Goal: Task Accomplishment & Management: Complete application form

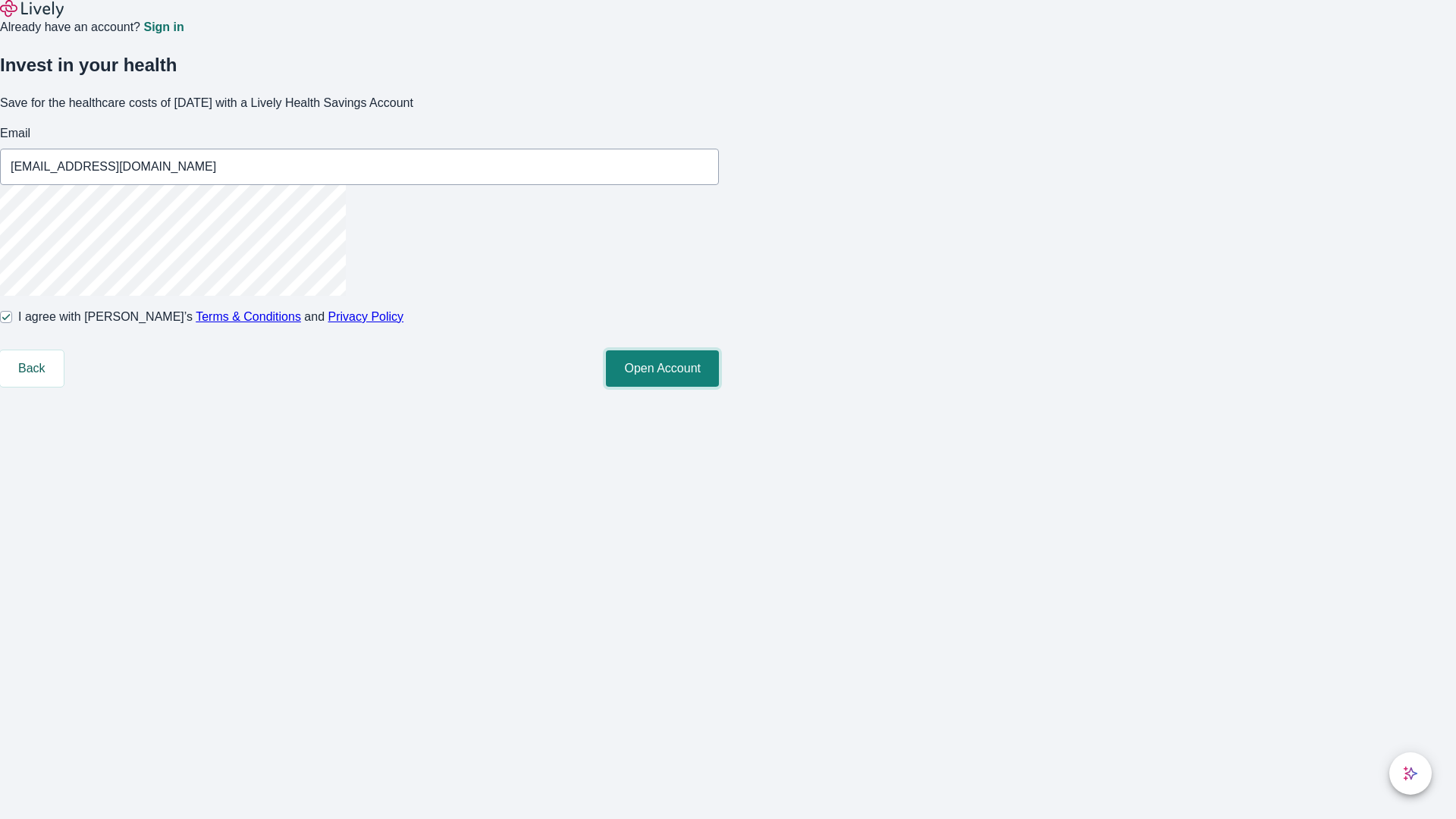
click at [719, 387] on button "Open Account" at bounding box center [663, 369] width 113 height 36
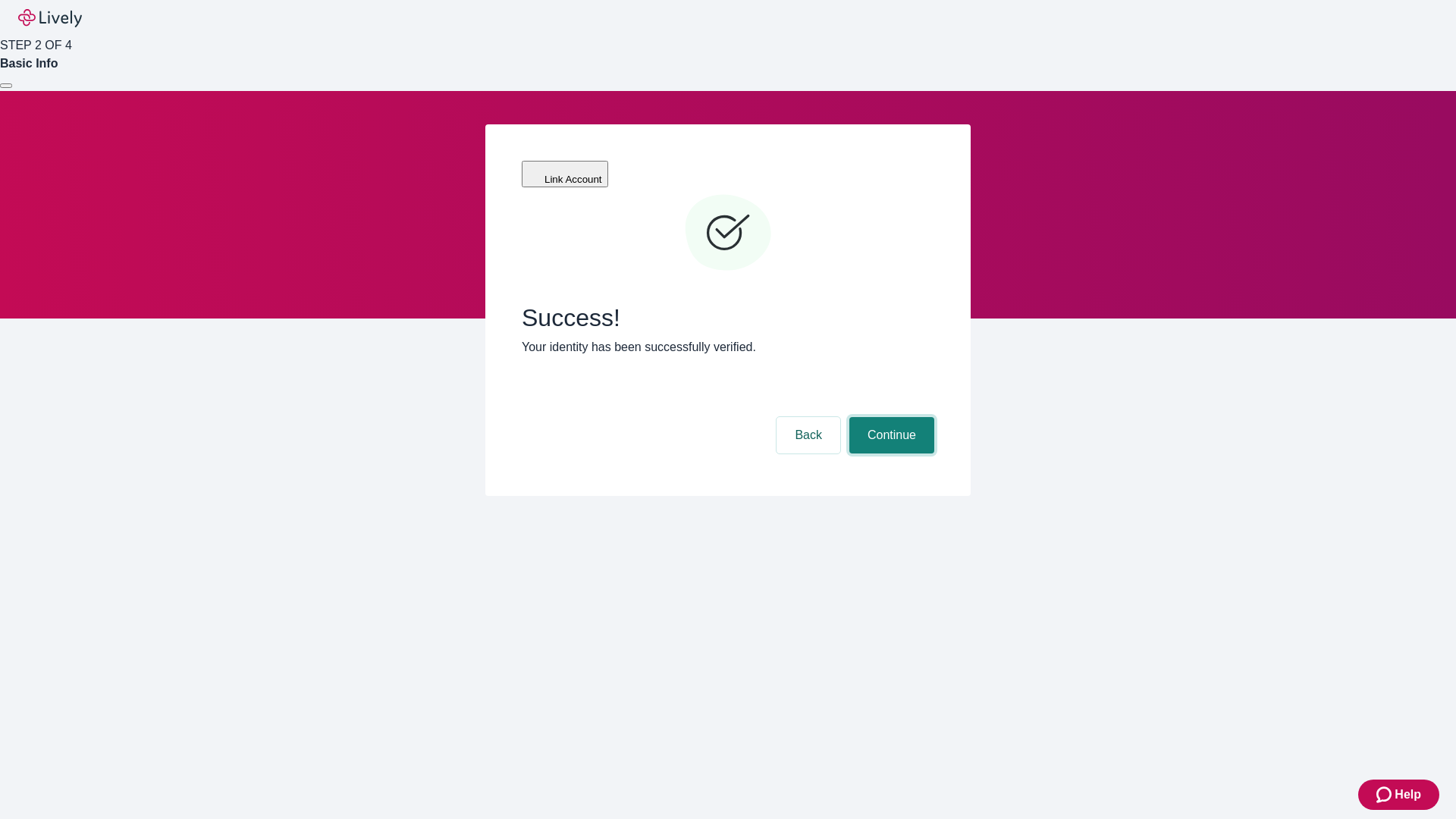
click at [889, 417] on button "Continue" at bounding box center [892, 435] width 85 height 36
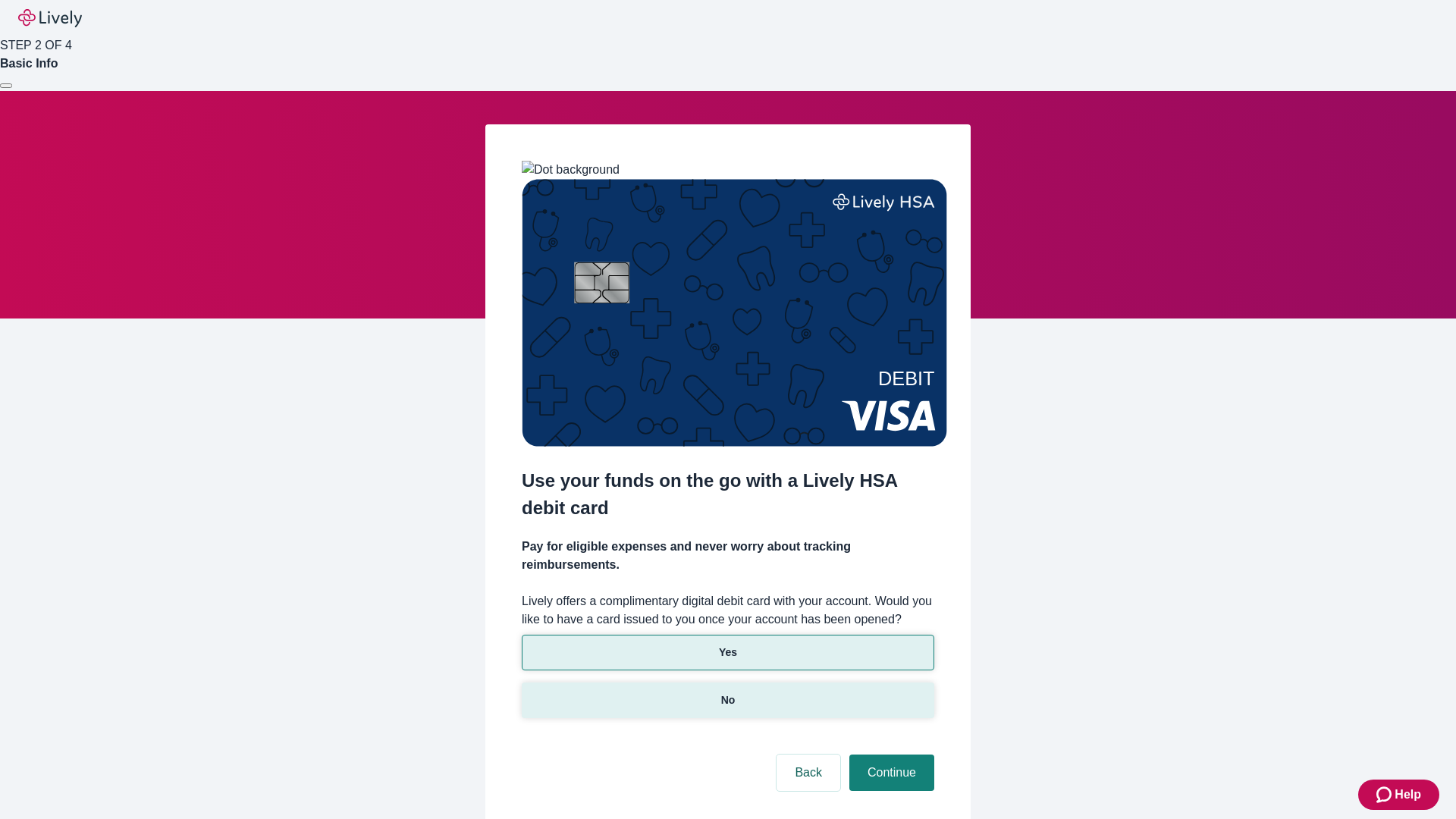
click at [727, 693] on p "No" at bounding box center [728, 701] width 14 height 16
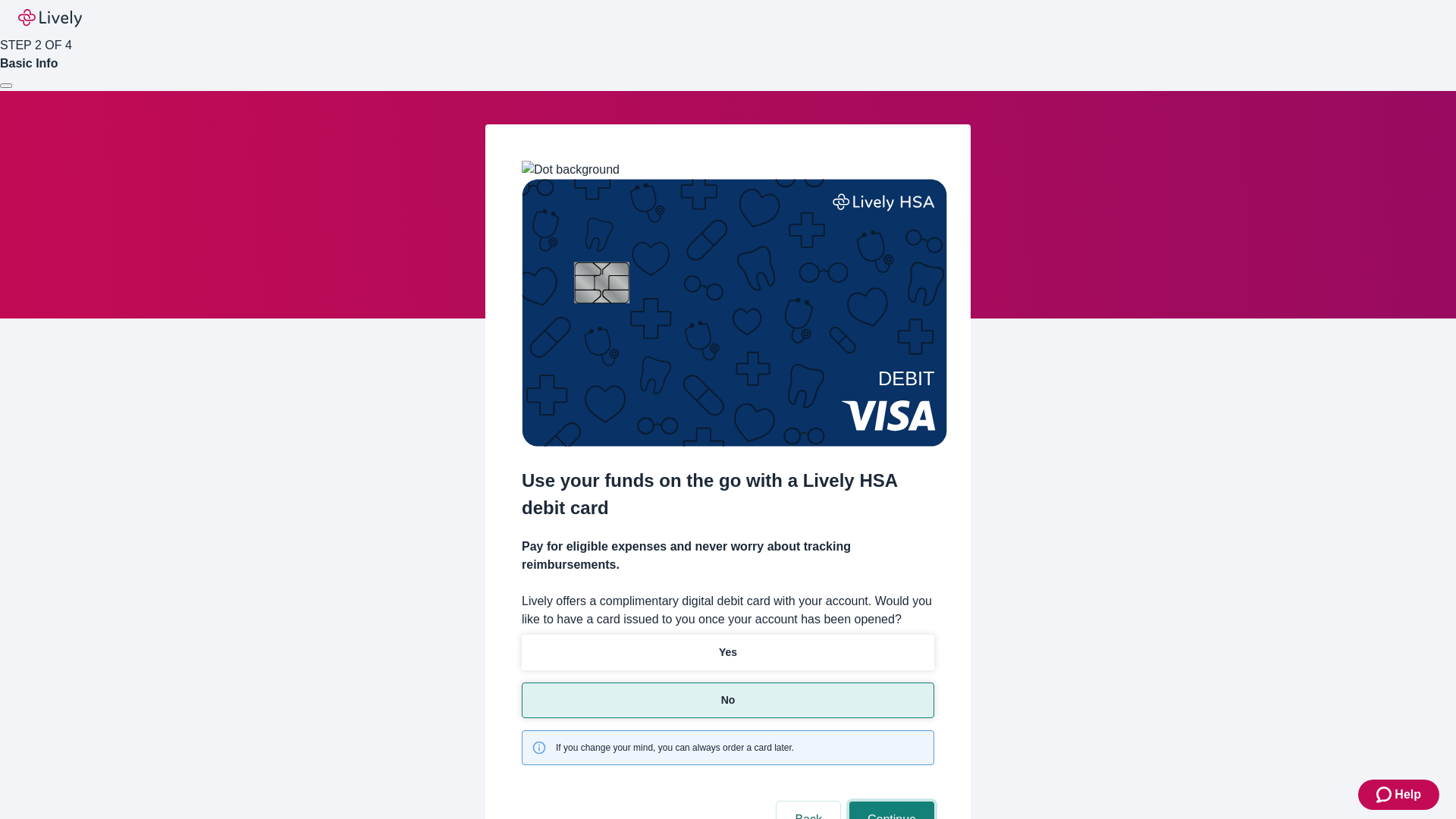
click at [889, 802] on button "Continue" at bounding box center [892, 820] width 85 height 36
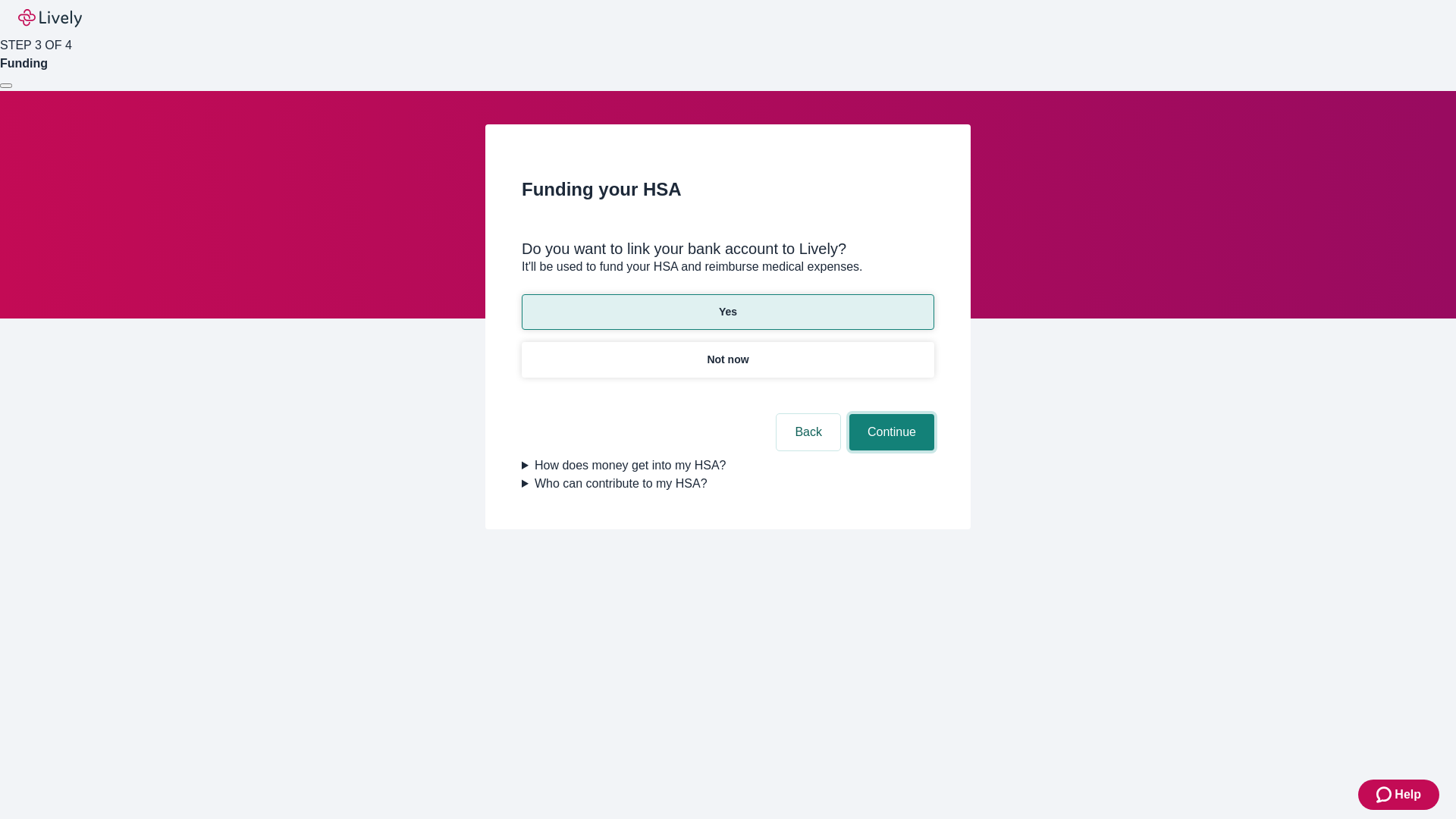
click at [889, 414] on button "Continue" at bounding box center [892, 432] width 85 height 36
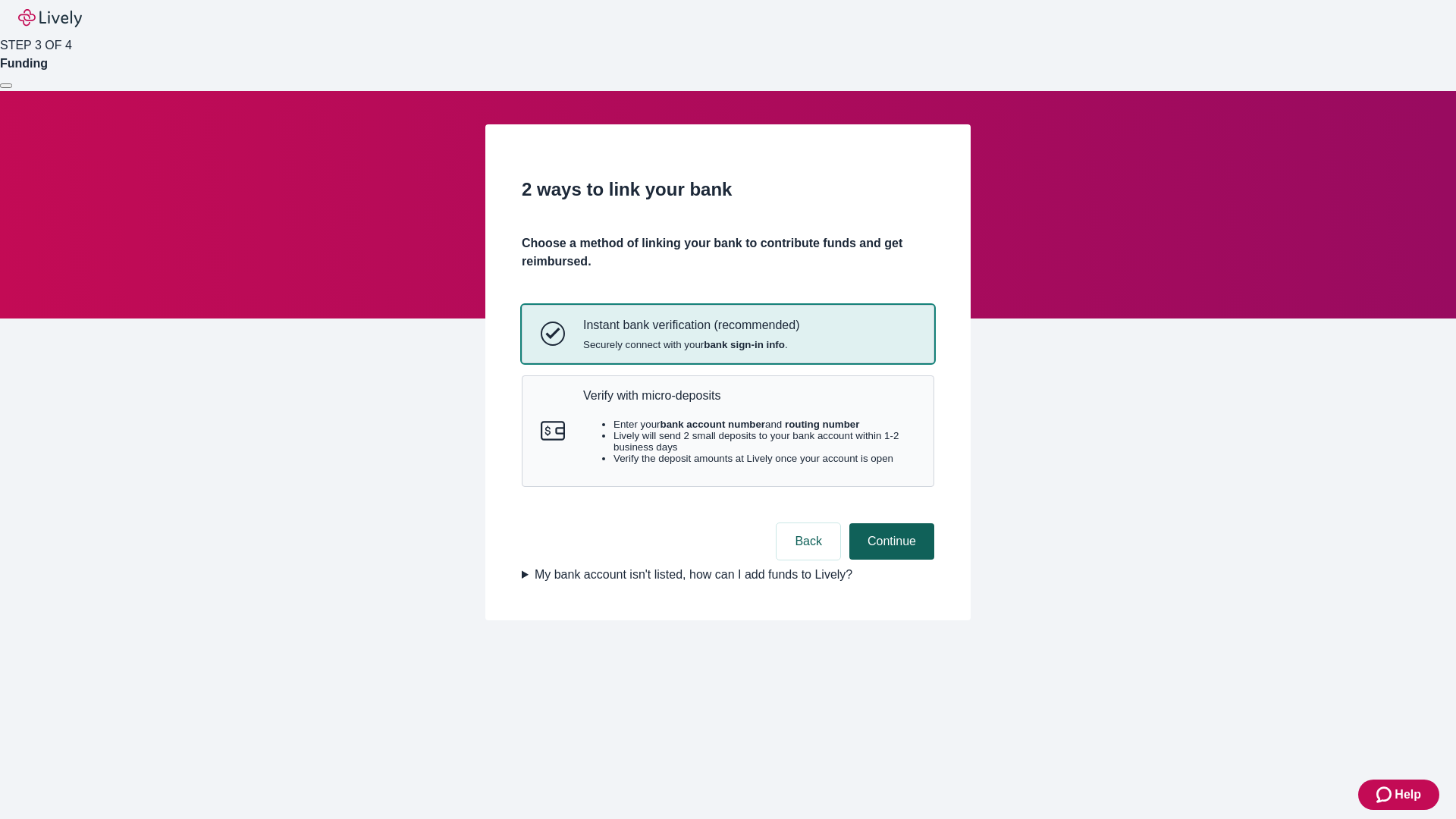
click at [748, 403] on p "Verify with micro-deposits" at bounding box center [749, 396] width 332 height 14
click at [889, 560] on button "Continue" at bounding box center [892, 541] width 85 height 36
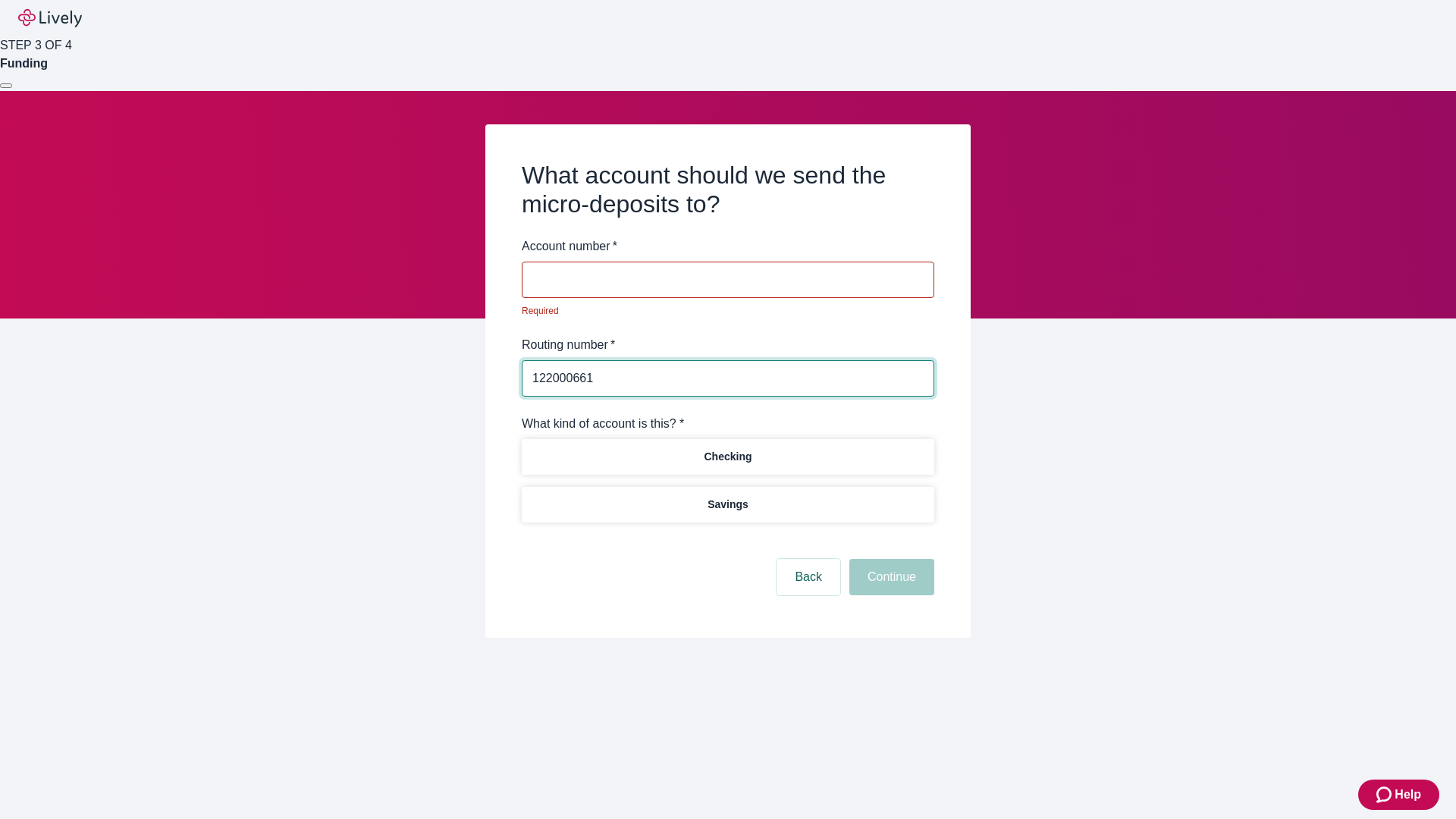
type input "122000661"
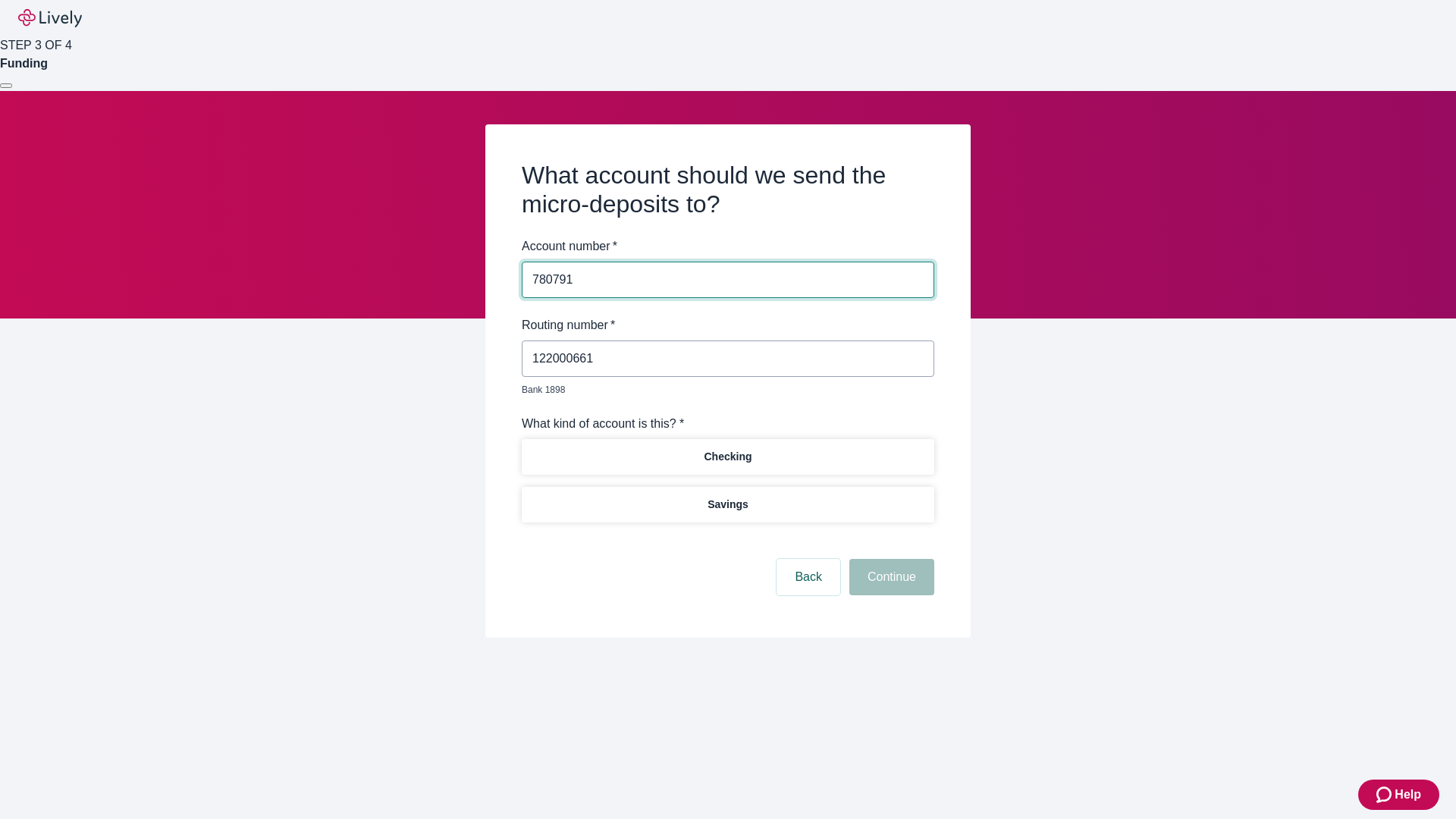
type input "780791"
click at [727, 449] on p "Checking" at bounding box center [728, 457] width 48 height 16
click at [889, 560] on button "Continue" at bounding box center [892, 577] width 85 height 36
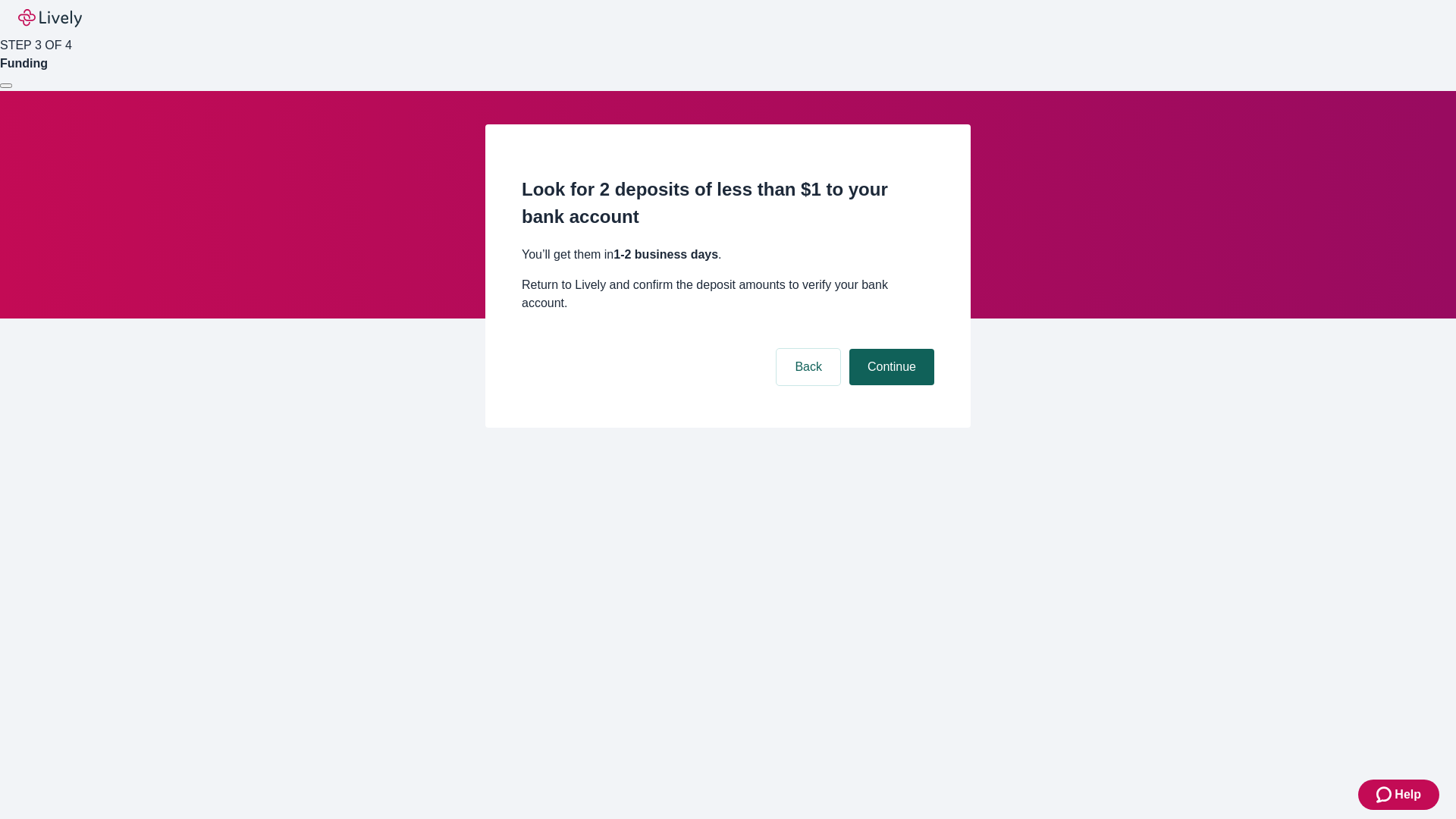
click at [889, 349] on button "Continue" at bounding box center [892, 367] width 85 height 36
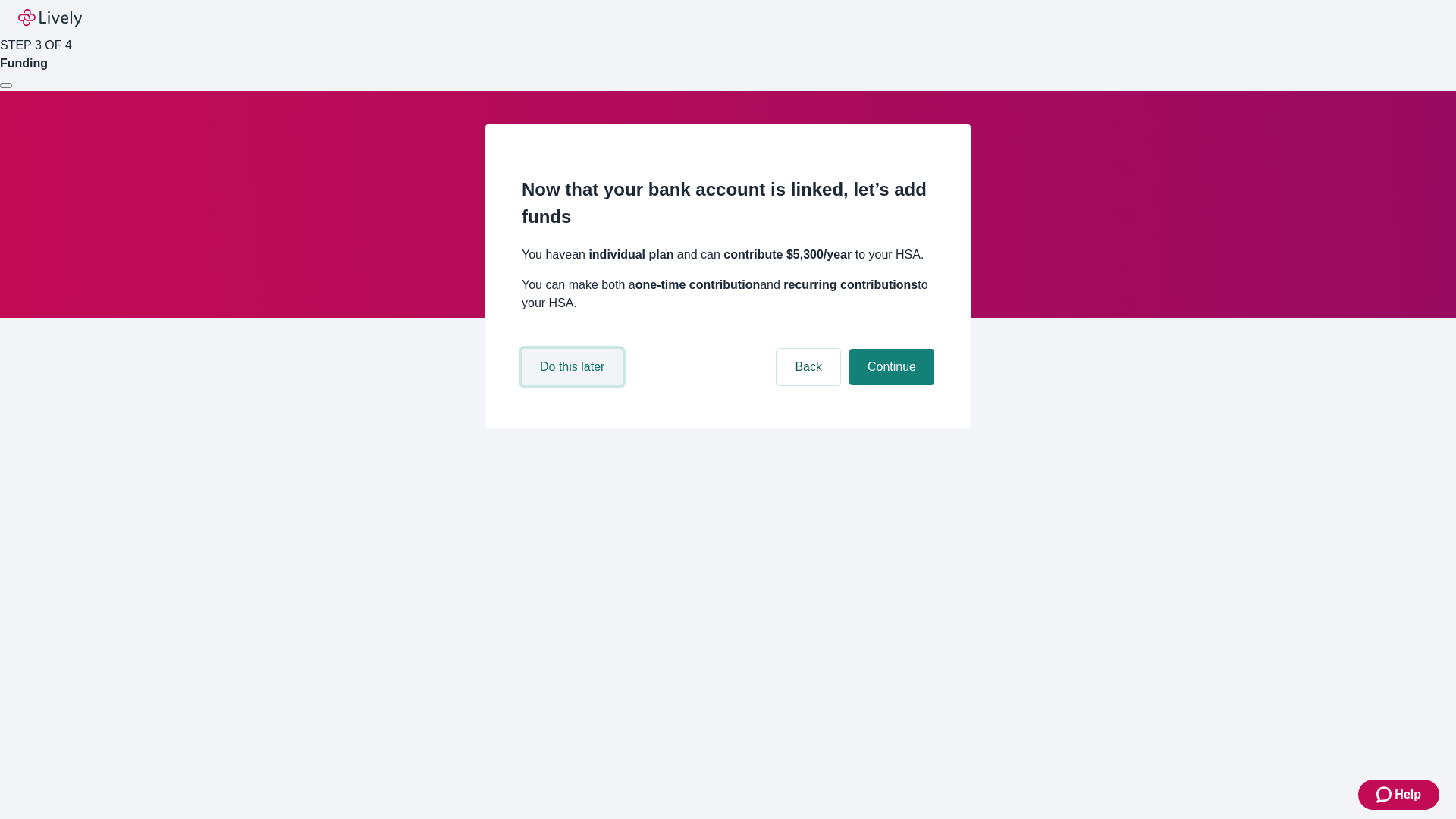
click at [574, 385] on button "Do this later" at bounding box center [572, 367] width 100 height 36
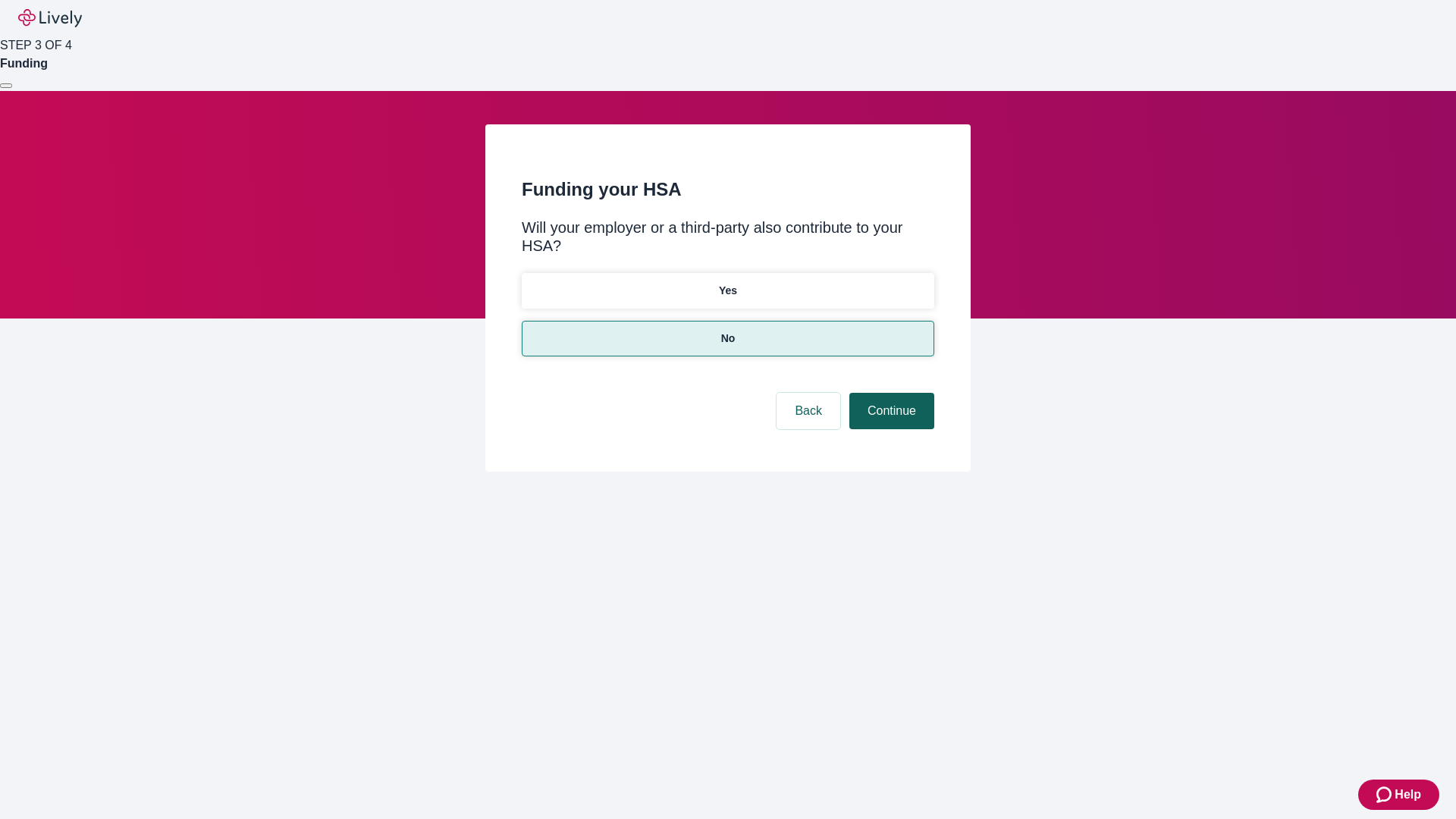
click at [889, 393] on button "Continue" at bounding box center [892, 411] width 85 height 36
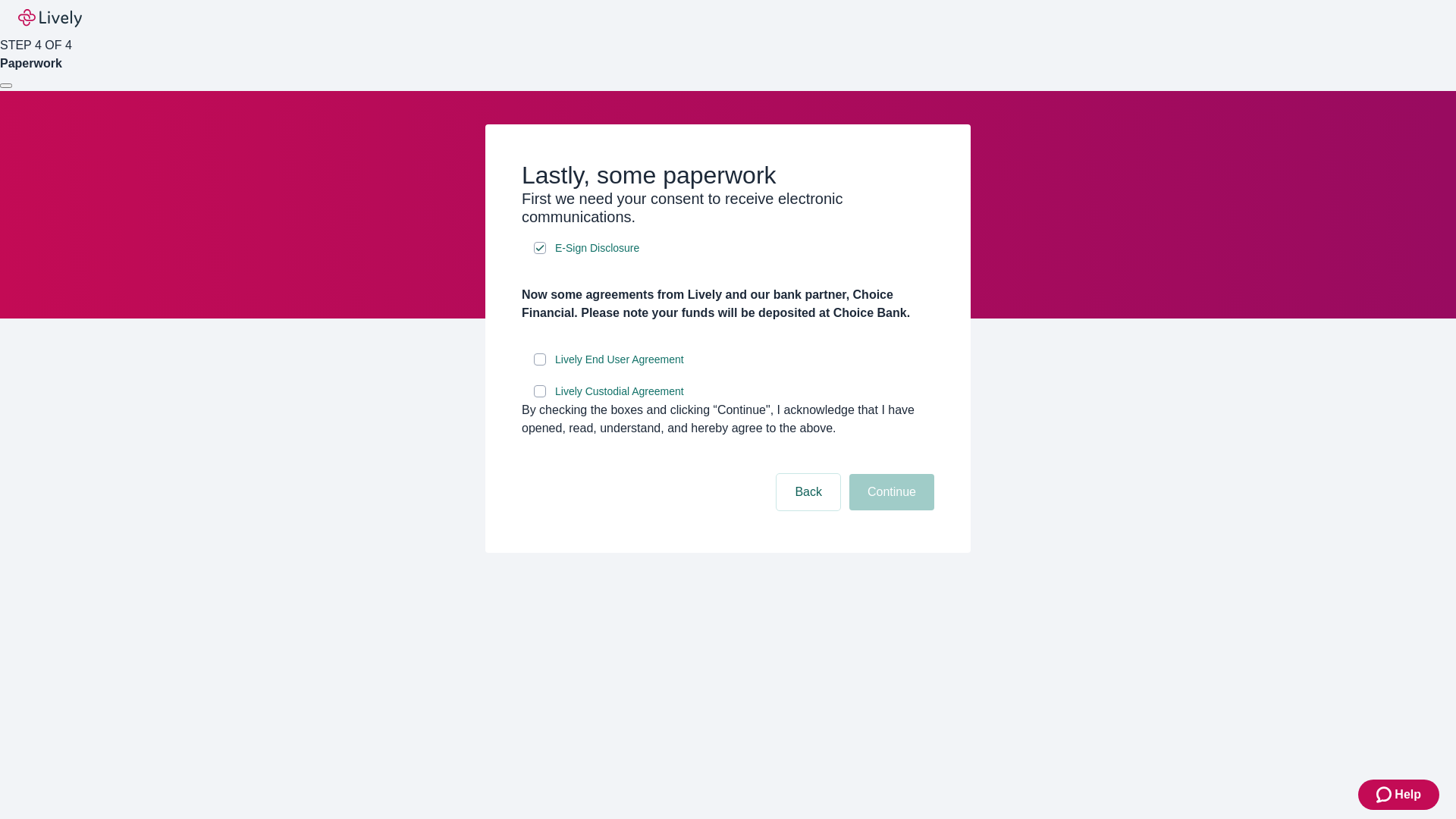
click at [540, 366] on input "Lively End User Agreement" at bounding box center [540, 360] width 12 height 12
checkbox input "true"
click at [540, 398] on input "Lively Custodial Agreement" at bounding box center [540, 391] width 12 height 12
checkbox input "true"
click at [889, 510] on button "Continue" at bounding box center [892, 492] width 85 height 36
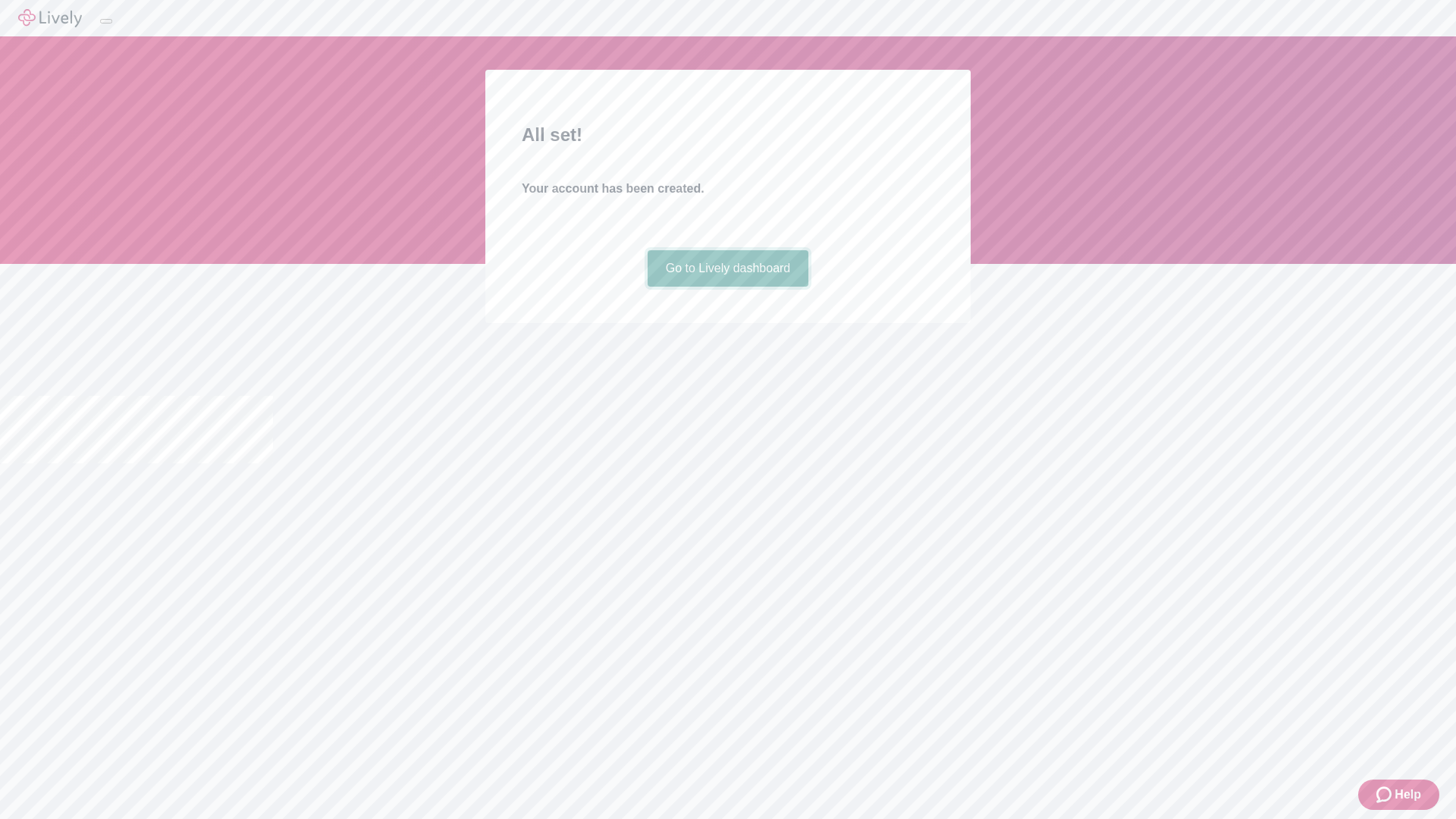
click at [727, 287] on link "Go to Lively dashboard" at bounding box center [728, 268] width 161 height 36
